Goal: Information Seeking & Learning: Check status

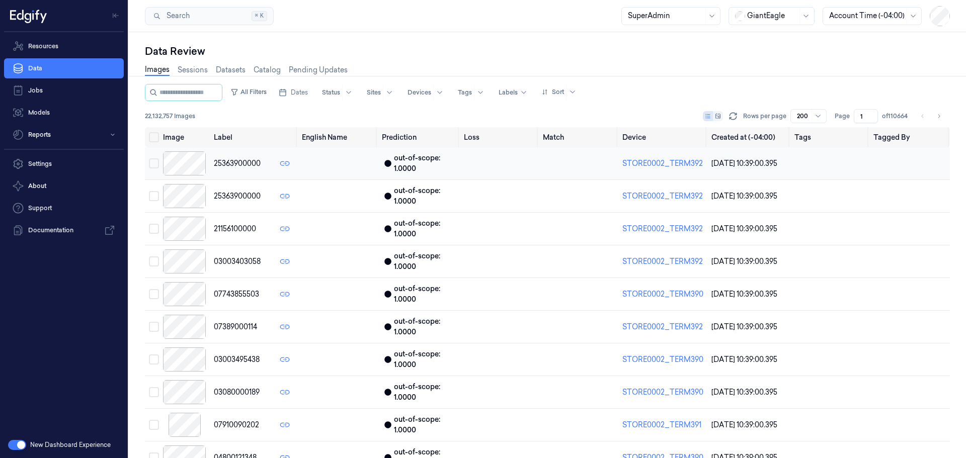
click at [329, 158] on td at bounding box center [338, 163] width 80 height 33
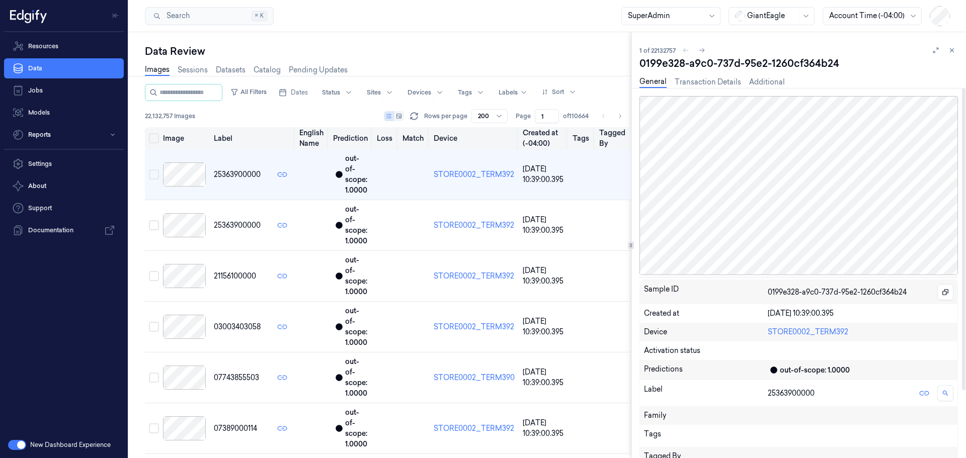
scroll to position [82, 0]
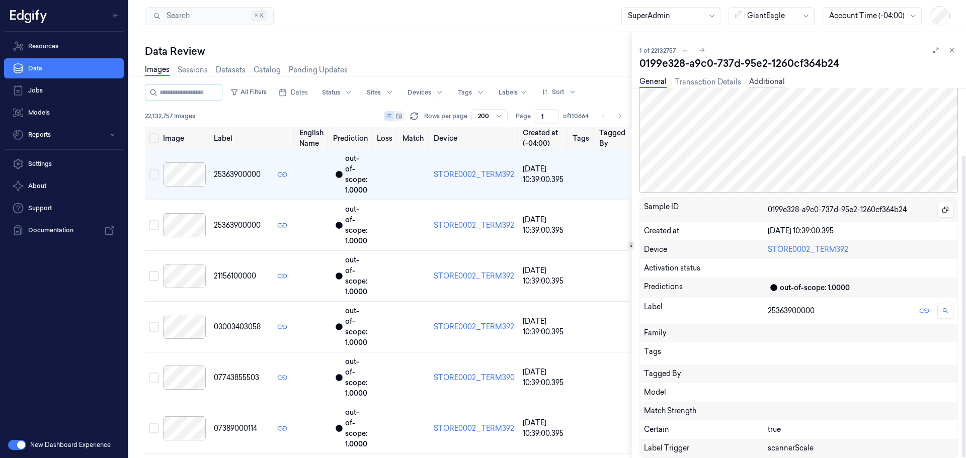
click at [722, 86] on link "Transaction Details" at bounding box center [708, 82] width 66 height 11
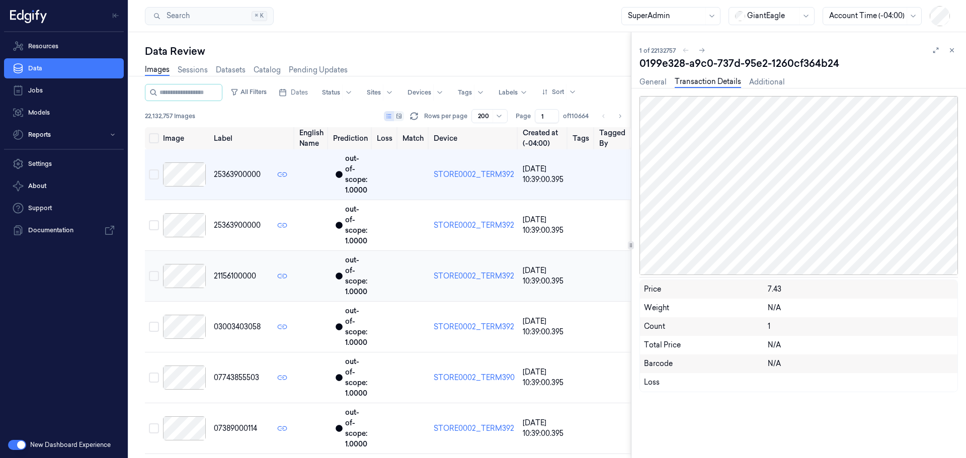
click at [282, 213] on td "25363900000" at bounding box center [253, 225] width 86 height 51
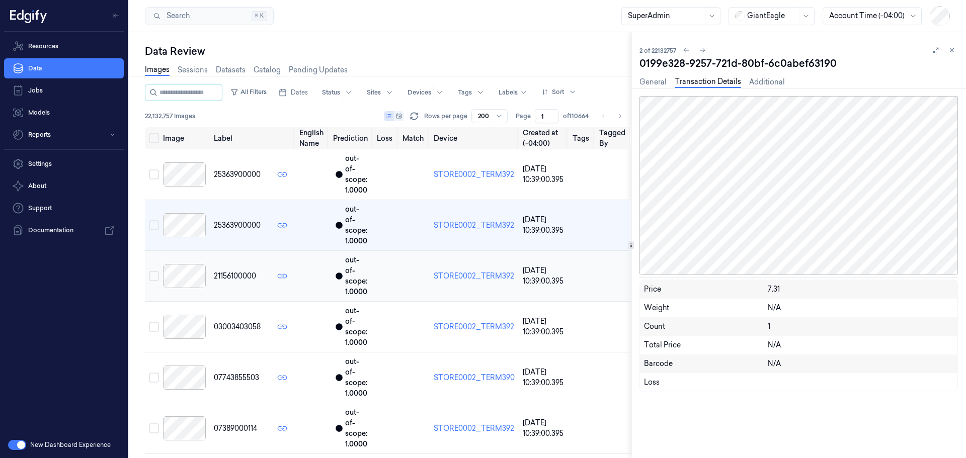
click at [308, 281] on td at bounding box center [312, 276] width 34 height 51
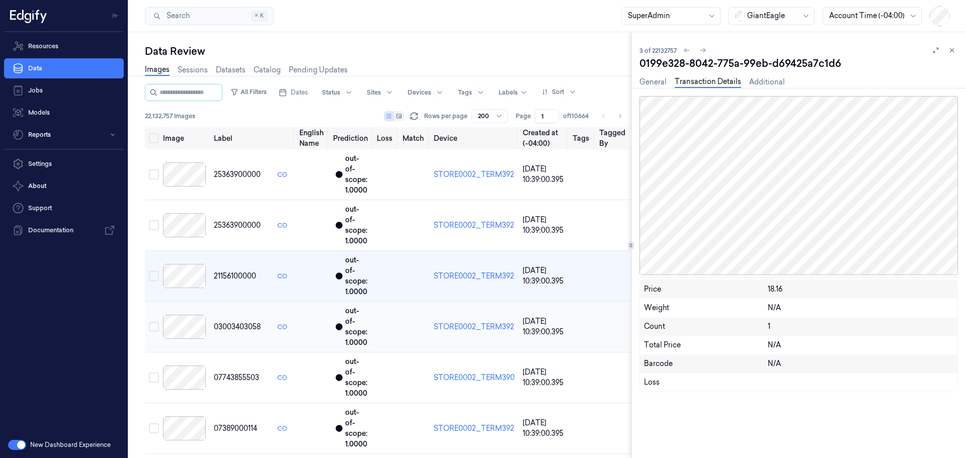
click at [302, 322] on td at bounding box center [312, 327] width 34 height 51
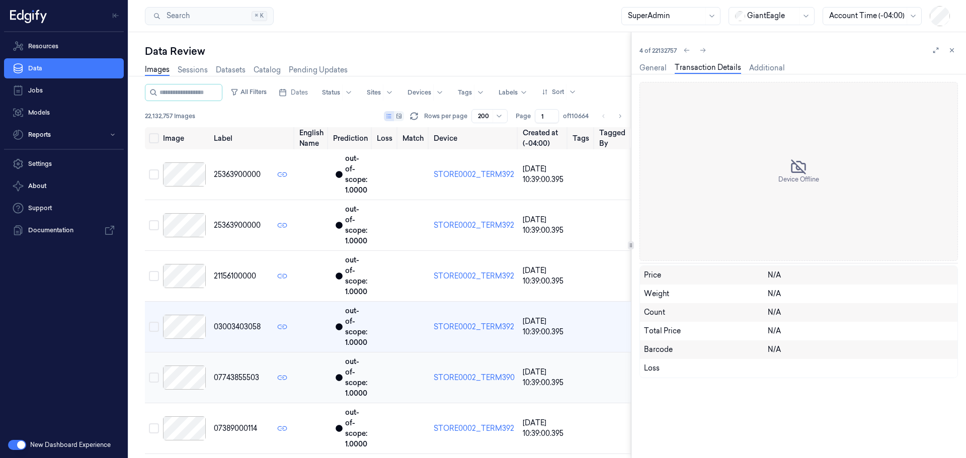
scroll to position [34, 0]
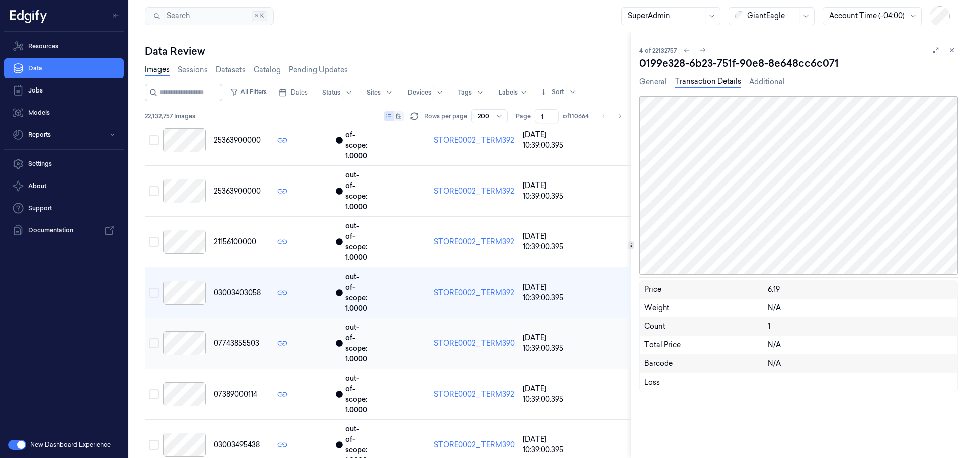
click at [306, 376] on td at bounding box center [312, 394] width 34 height 51
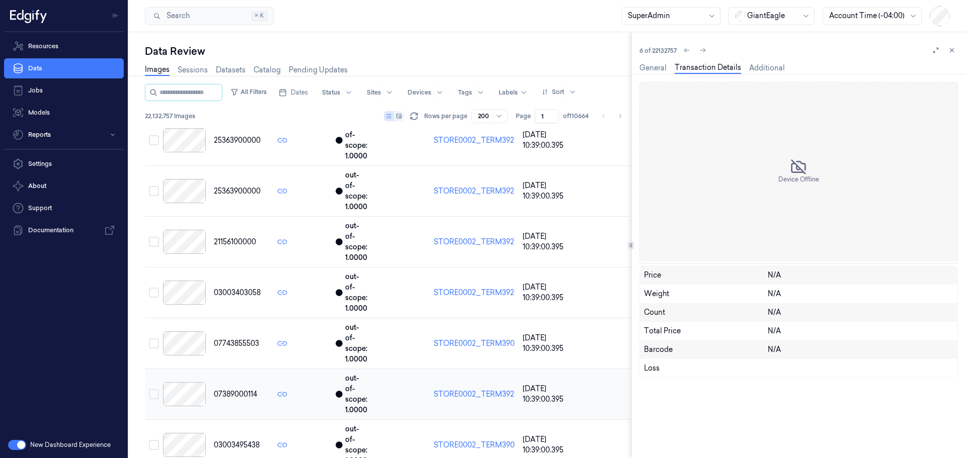
scroll to position [136, 0]
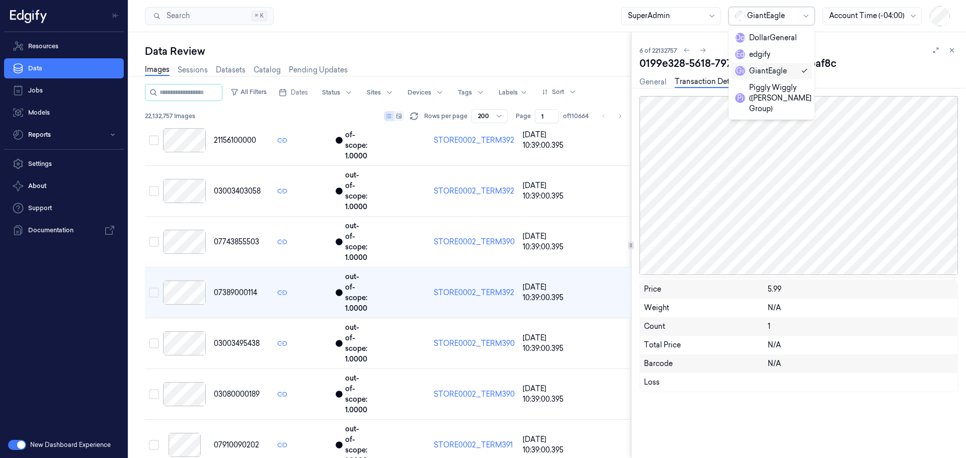
click at [771, 19] on div at bounding box center [772, 16] width 50 height 11
